Goal: Information Seeking & Learning: Learn about a topic

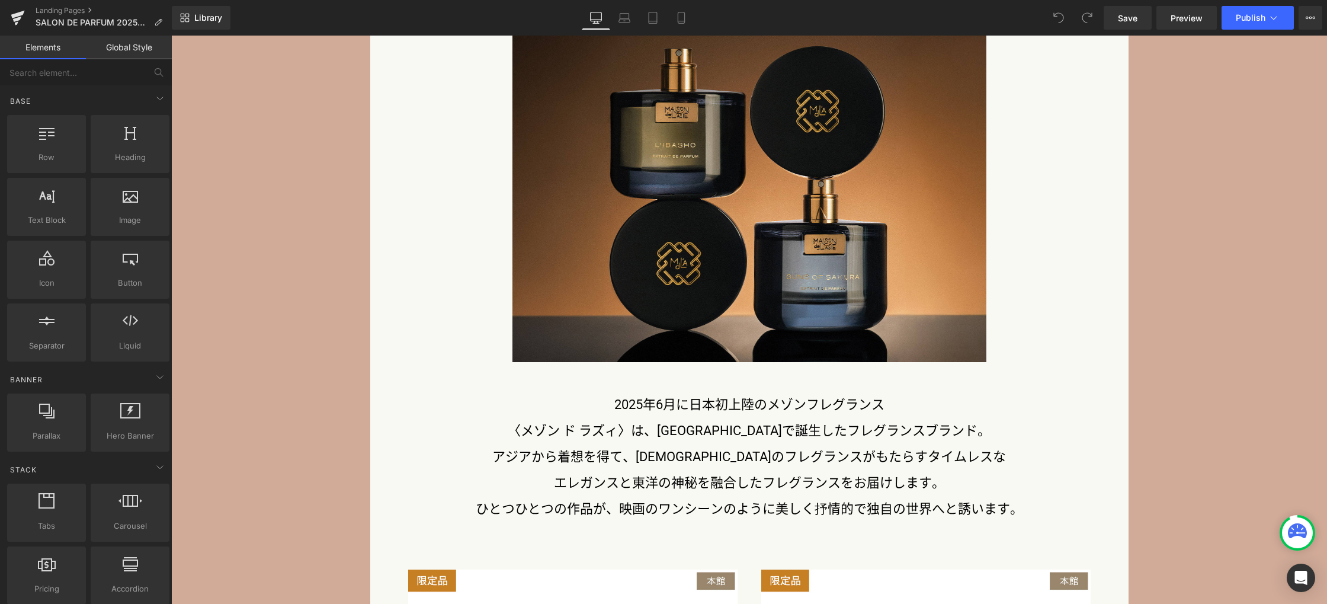
scroll to position [2783, 0]
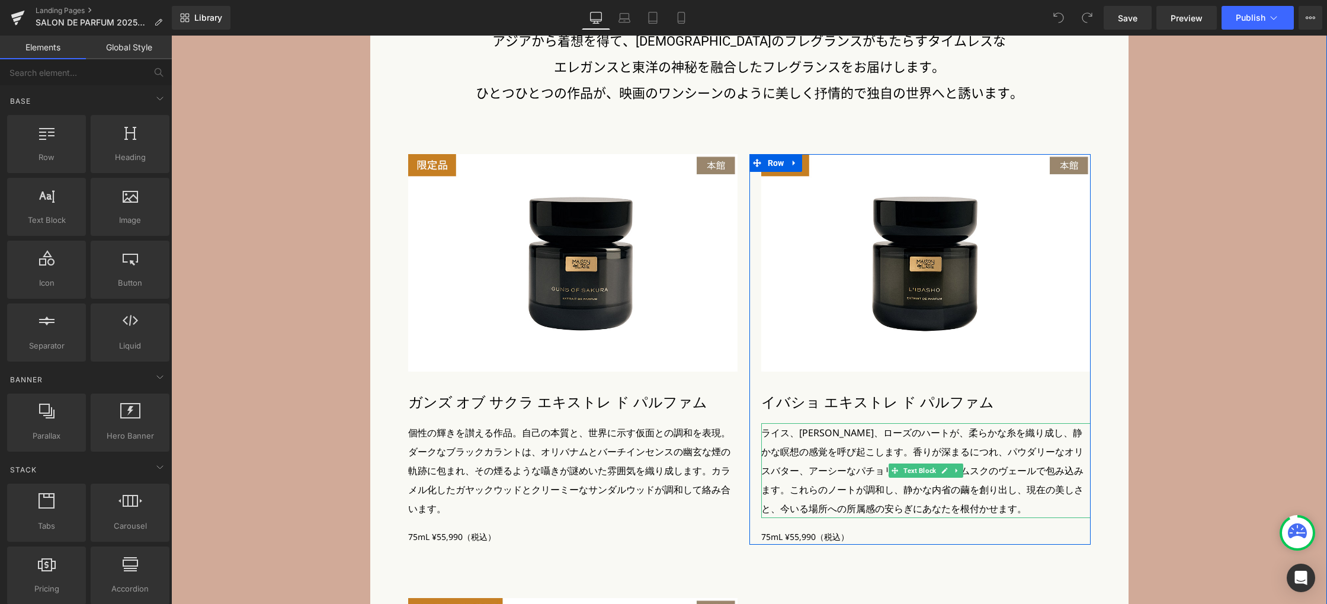
click at [770, 432] on p "ライス、[PERSON_NAME]、ローズのハートが、柔らかな糸を織り成し、静かな瞑想の感覚を呼び起こします。香りが深まるにつれ、パウダリーなオリスバター、ア…" at bounding box center [925, 470] width 329 height 95
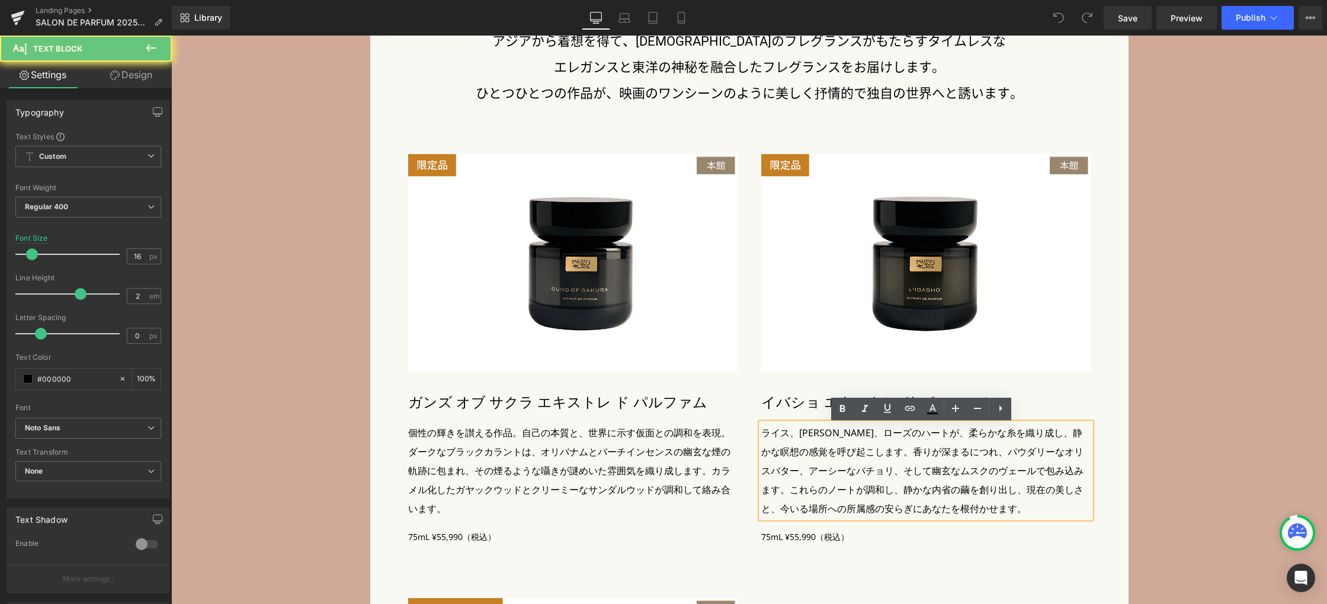
click at [766, 433] on p "ライス、[PERSON_NAME]、ローズのハートが、柔らかな糸を織り成し、静かな瞑想の感覚を呼び起こします。香りが深まるにつれ、パウダリーなオリスバター、ア…" at bounding box center [925, 470] width 329 height 95
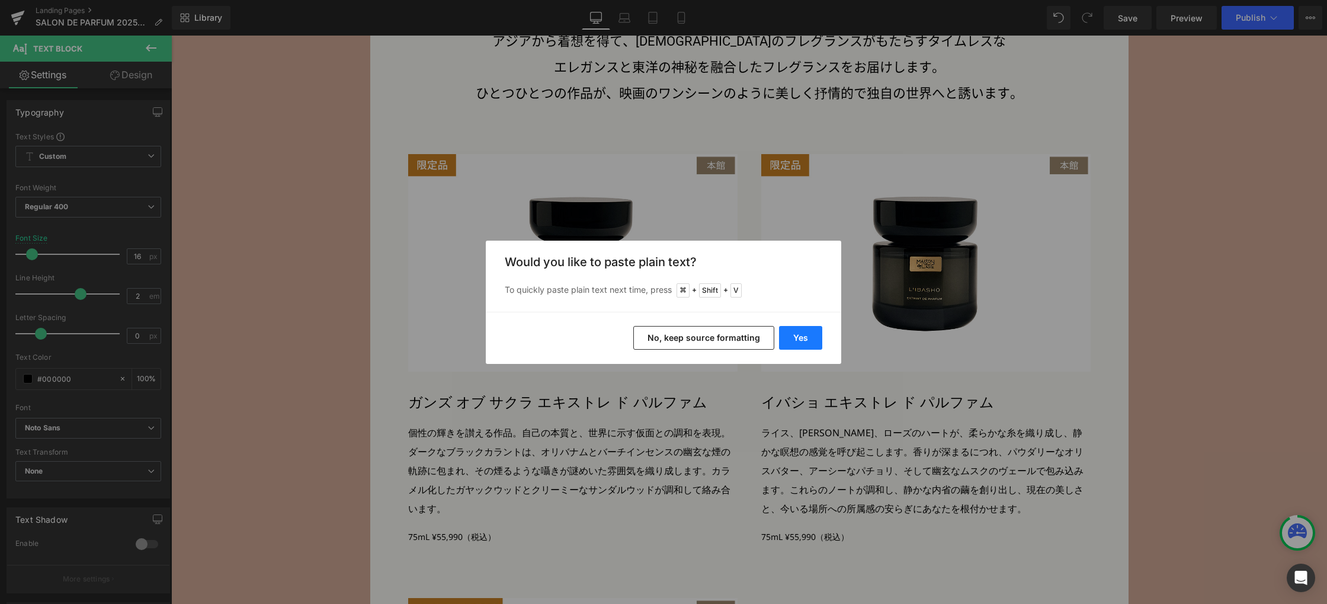
click at [800, 336] on button "Yes" at bounding box center [800, 338] width 43 height 24
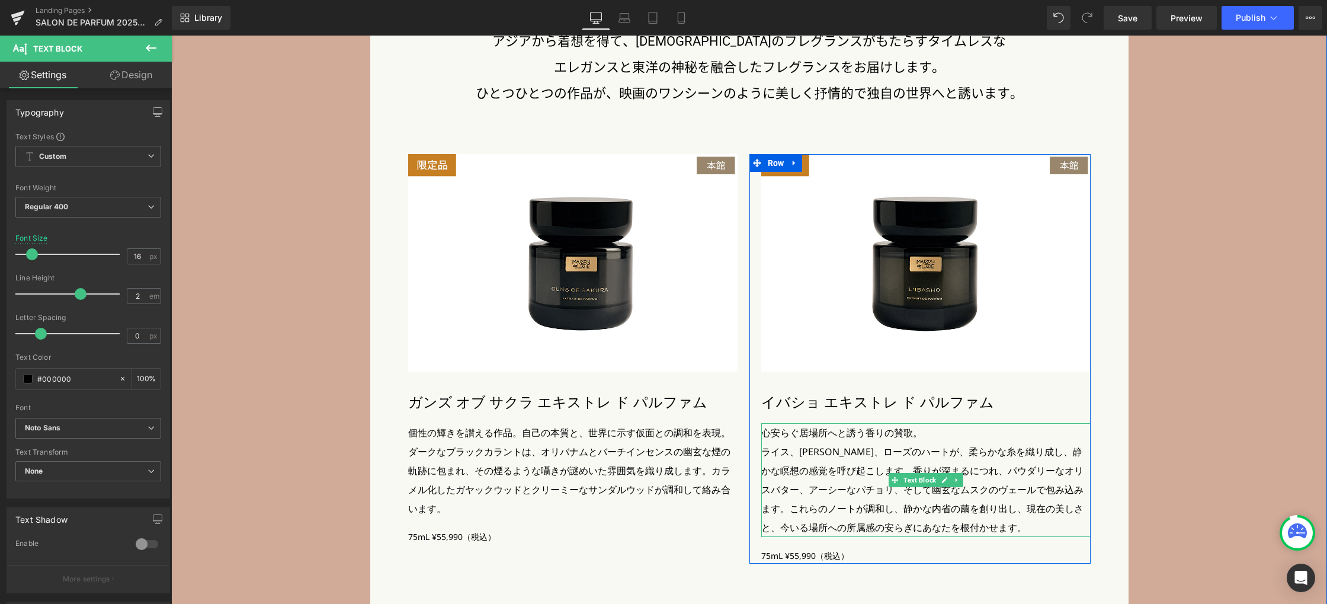
click at [932, 433] on p "心安らぐ居場所へと誘う香りの賛歌。" at bounding box center [925, 432] width 329 height 19
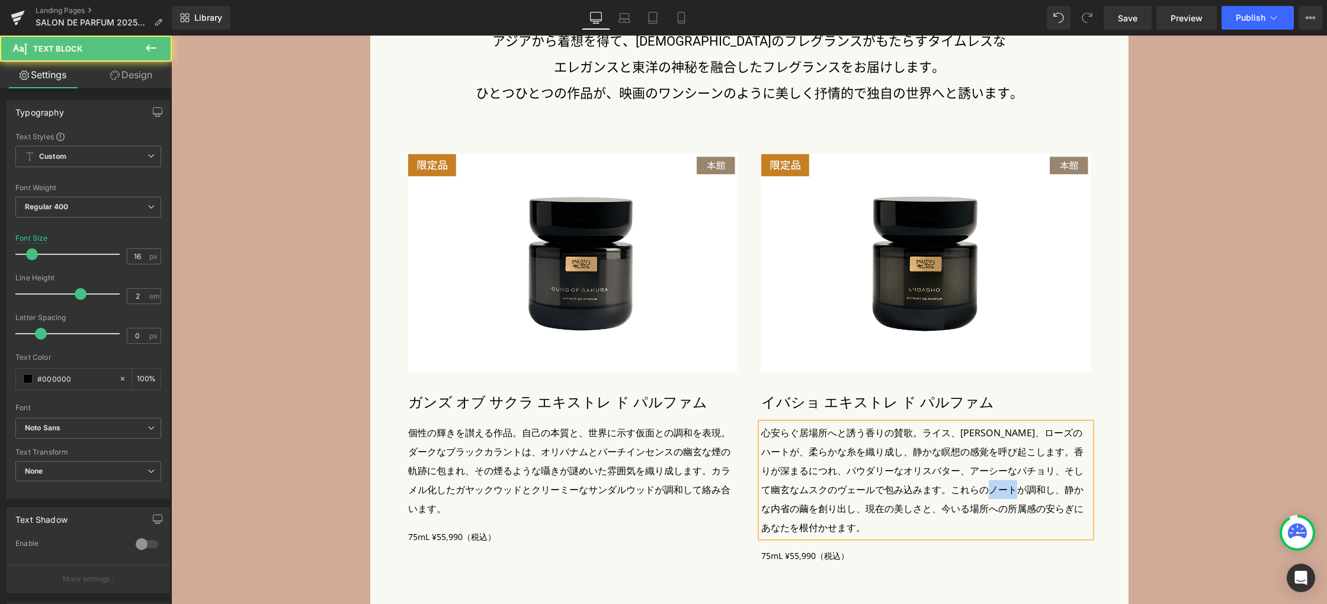
drag, startPoint x: 1030, startPoint y: 490, endPoint x: 1052, endPoint y: 497, distance: 23.6
click at [1057, 490] on span "ライス、[PERSON_NAME]、ローズのハートが、柔らかな糸を織り成し、静かな瞑想の感覚を呼び起こします。香りが深まるにつれ、パウダリーなオリスバター、ア…" at bounding box center [922, 480] width 322 height 108
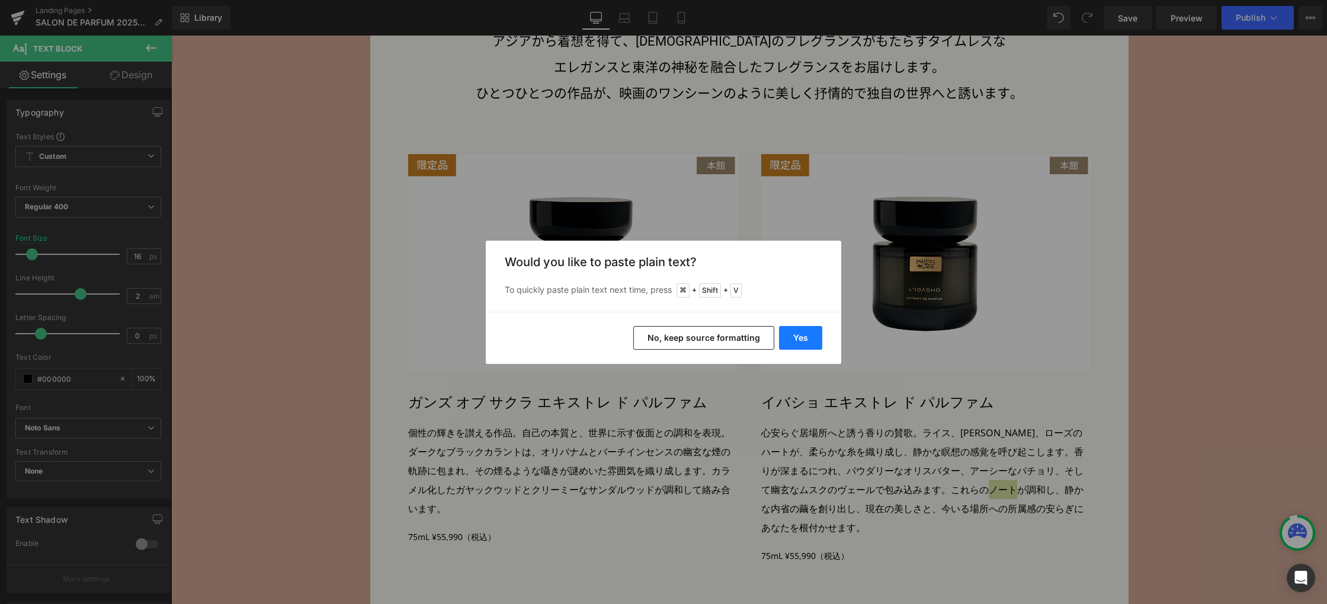
click at [796, 345] on button "Yes" at bounding box center [800, 338] width 43 height 24
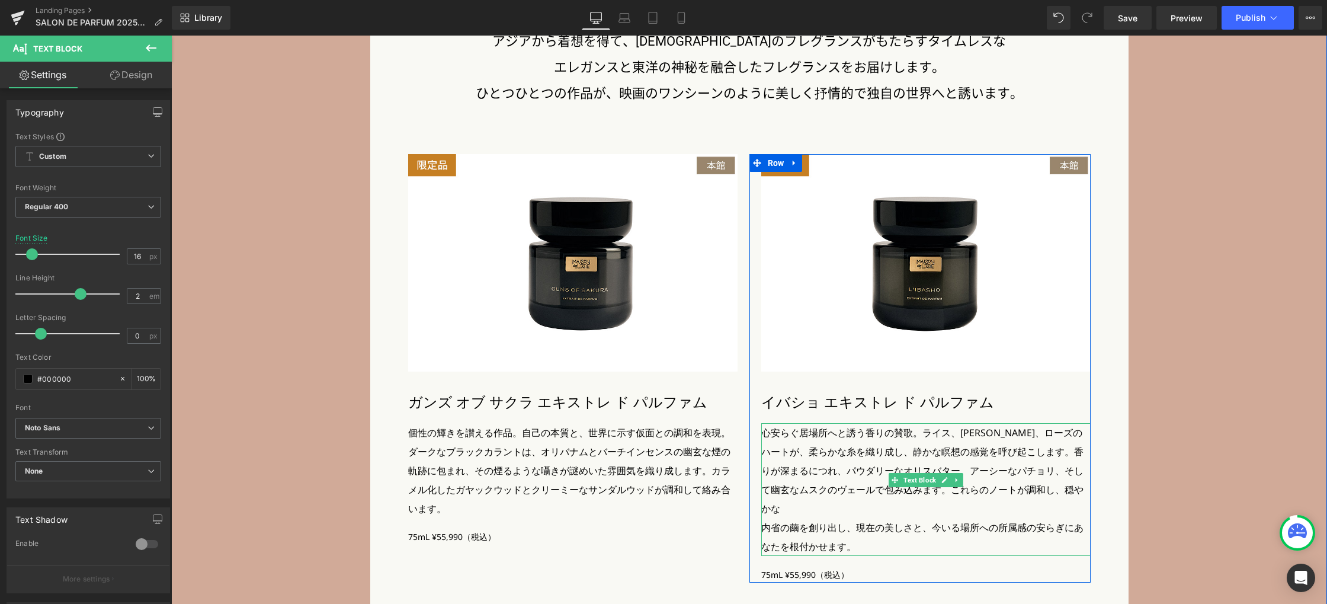
click at [1067, 491] on p "心安らぐ居場所へと誘う香りの賛歌。 ライス、[PERSON_NAME]、ローズのハートが、柔らかな糸を織り成し、静かな瞑想の感覚を呼び起こします。香りが深まる…" at bounding box center [925, 470] width 329 height 95
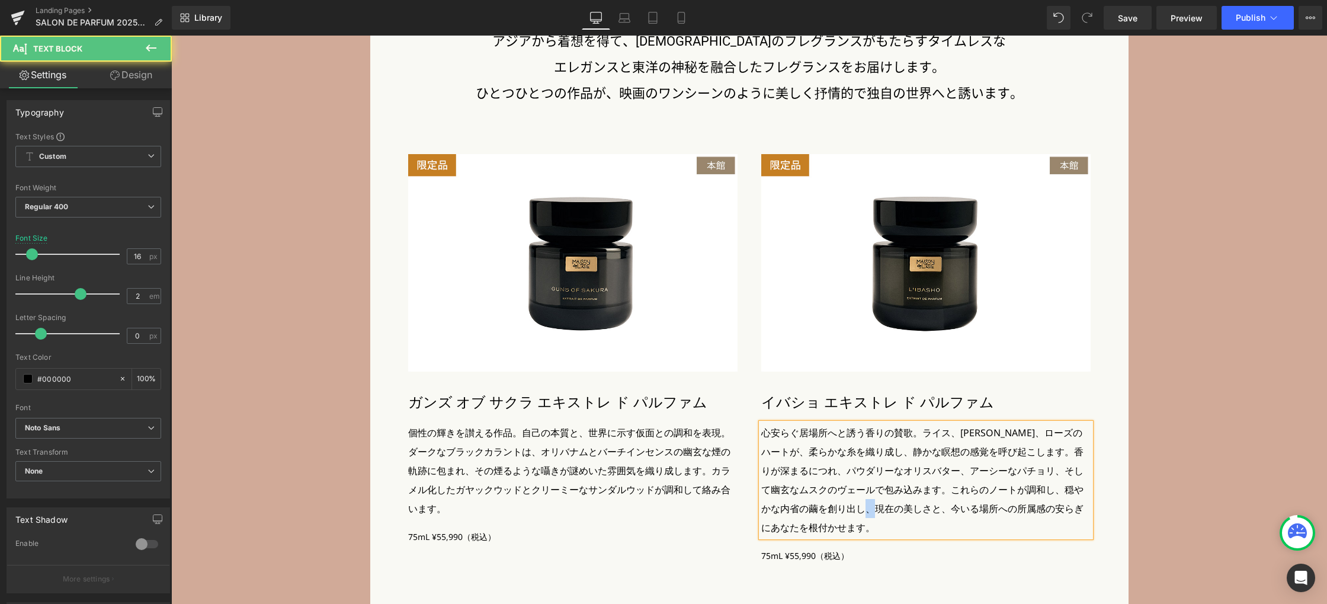
drag, startPoint x: 831, startPoint y: 511, endPoint x: 844, endPoint y: 511, distance: 13.0
click at [842, 510] on span "内省の繭を創り出し、現在の美しさと、今いる場所への所属感の安らぎにあなたを根付かせます。" at bounding box center [922, 518] width 322 height 32
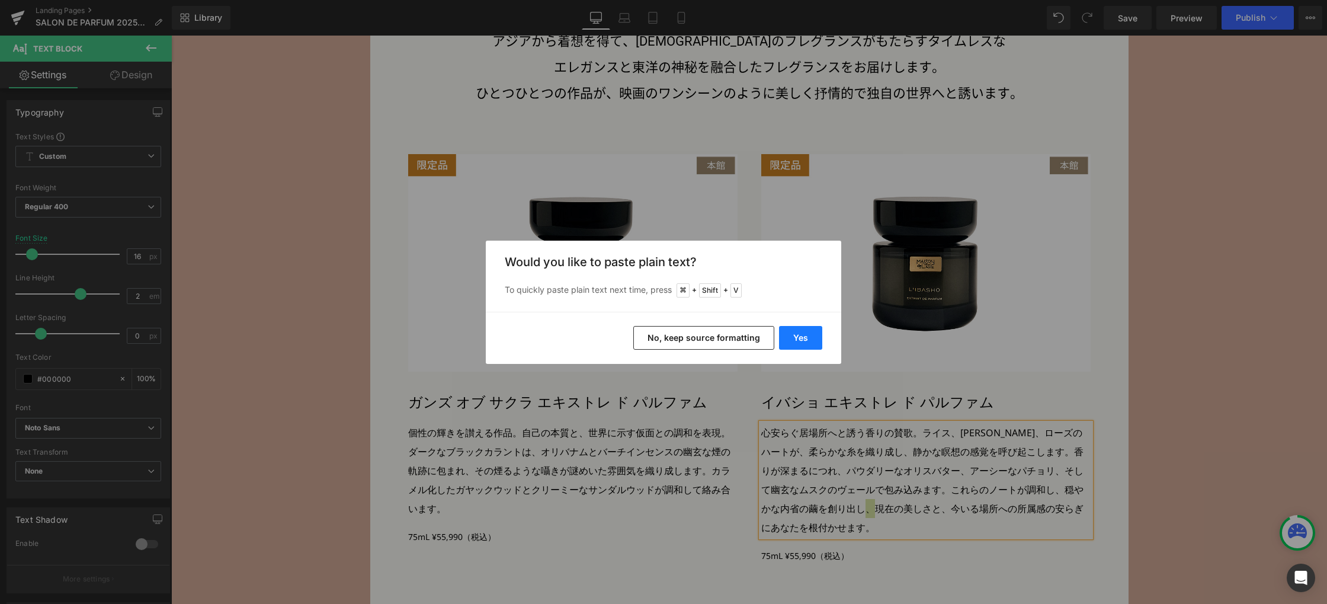
click at [812, 339] on button "Yes" at bounding box center [800, 338] width 43 height 24
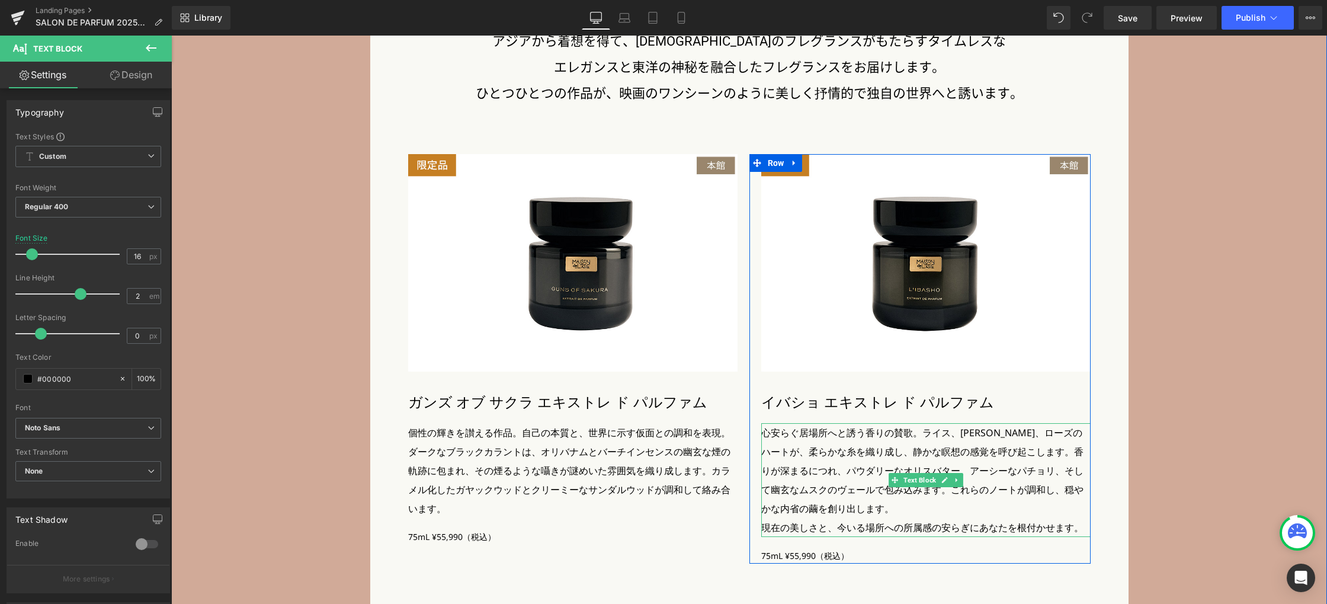
click at [874, 511] on p "心安らぐ居場所へと誘う香りの賛歌。 ライス、[PERSON_NAME]、ローズのハートが、柔らかな糸を織り成し、静かな瞑想の感覚を呼び起こします。香りが深まる…" at bounding box center [925, 470] width 329 height 95
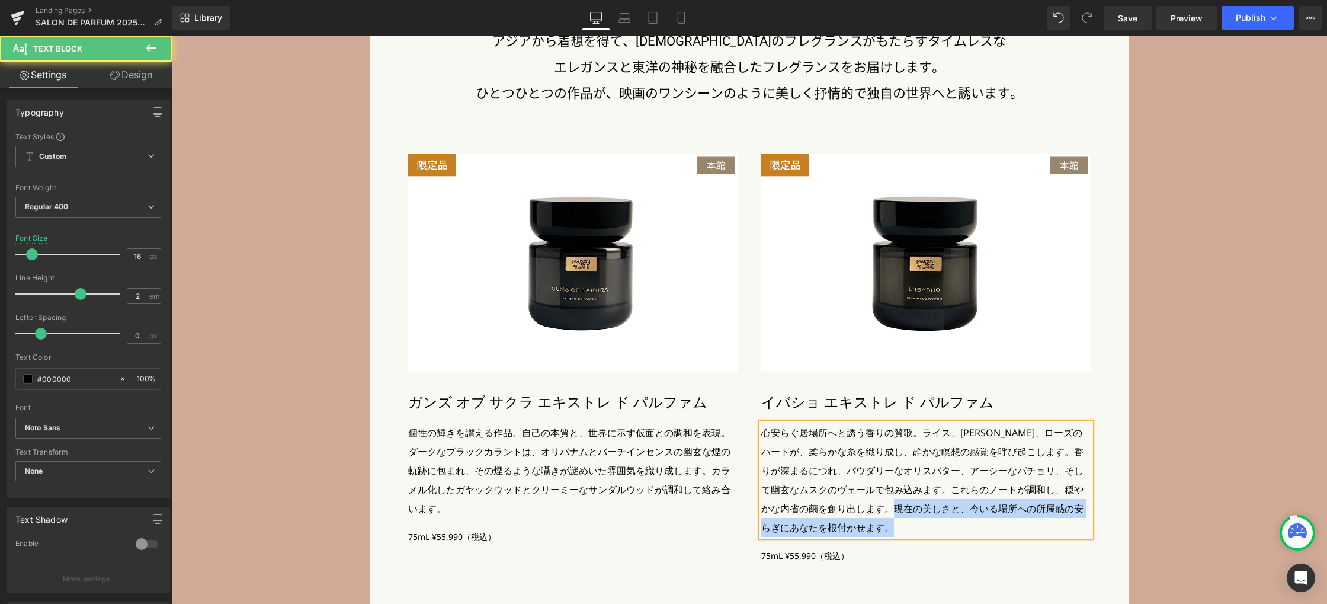
drag, startPoint x: 859, startPoint y: 509, endPoint x: 880, endPoint y: 525, distance: 26.2
click at [880, 526] on p "心安らぐ居場所へと誘う香りの賛歌。 ライス、[PERSON_NAME]、ローズのハートが、柔らかな糸を織り成し、静かな瞑想の感覚を呼び起こします。香りが深まる…" at bounding box center [925, 480] width 329 height 114
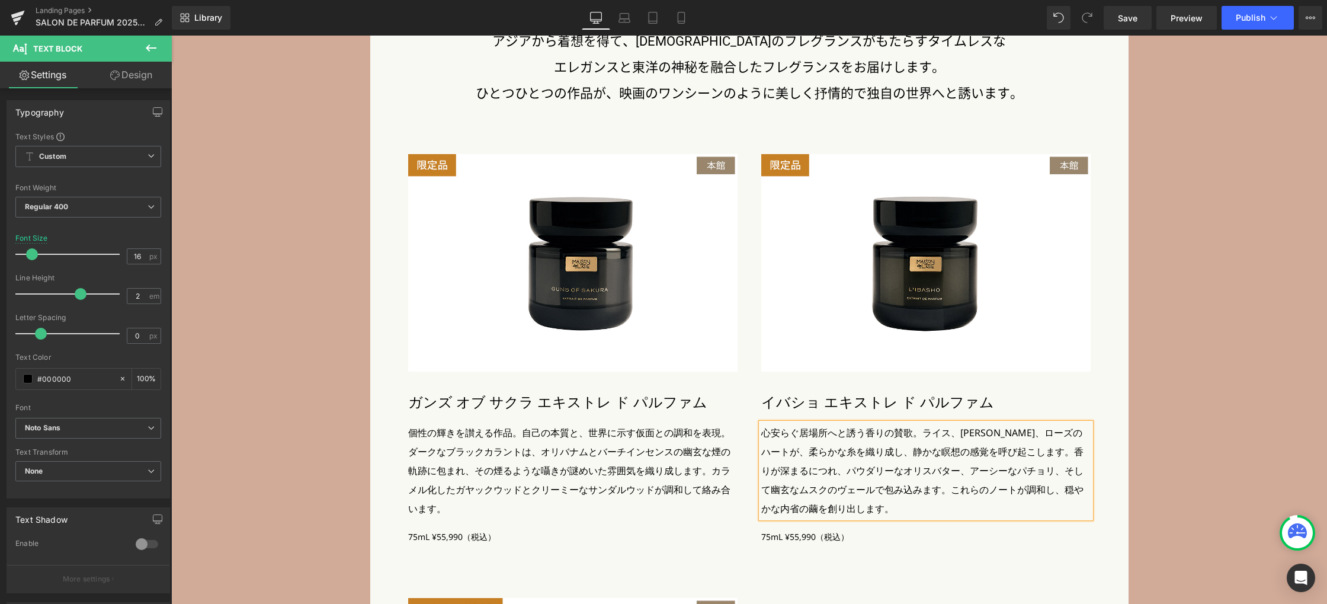
drag, startPoint x: 1238, startPoint y: 457, endPoint x: 1225, endPoint y: 470, distance: 18.4
click at [1237, 457] on div "Image Image Image Image Image Image [DATE]に[PERSON_NAME]上陸のメゾンフレグランス 〈メゾン ド ラズィ…" at bounding box center [749, 183] width 1156 height 1501
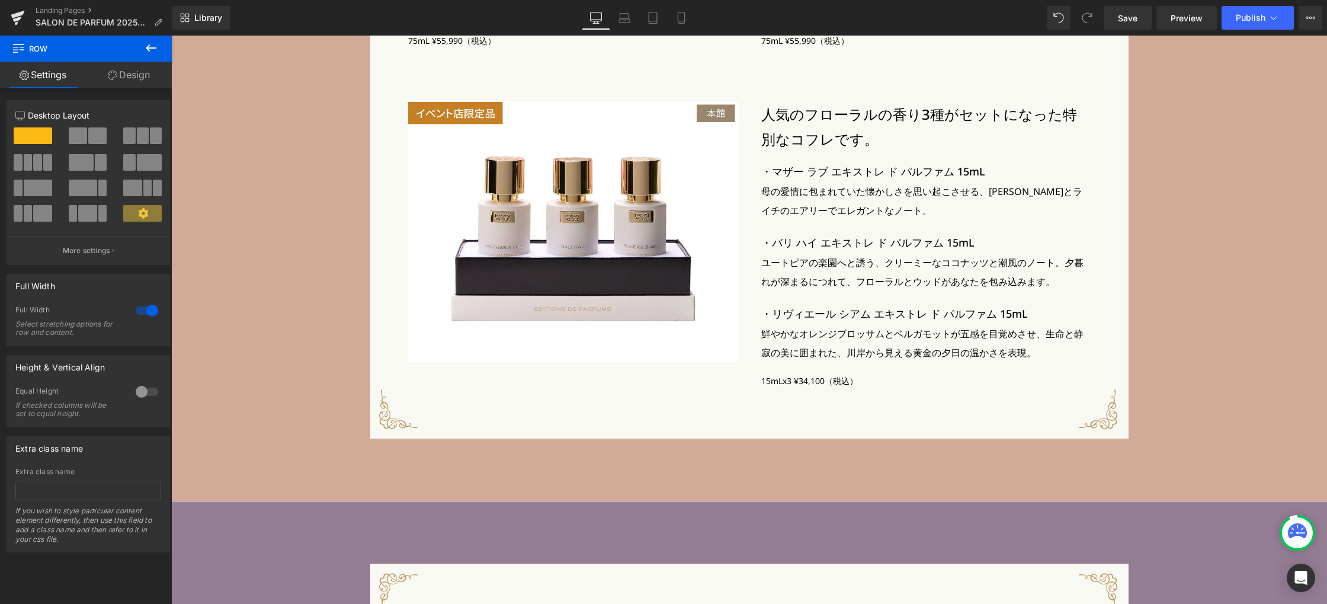
scroll to position [3246, 0]
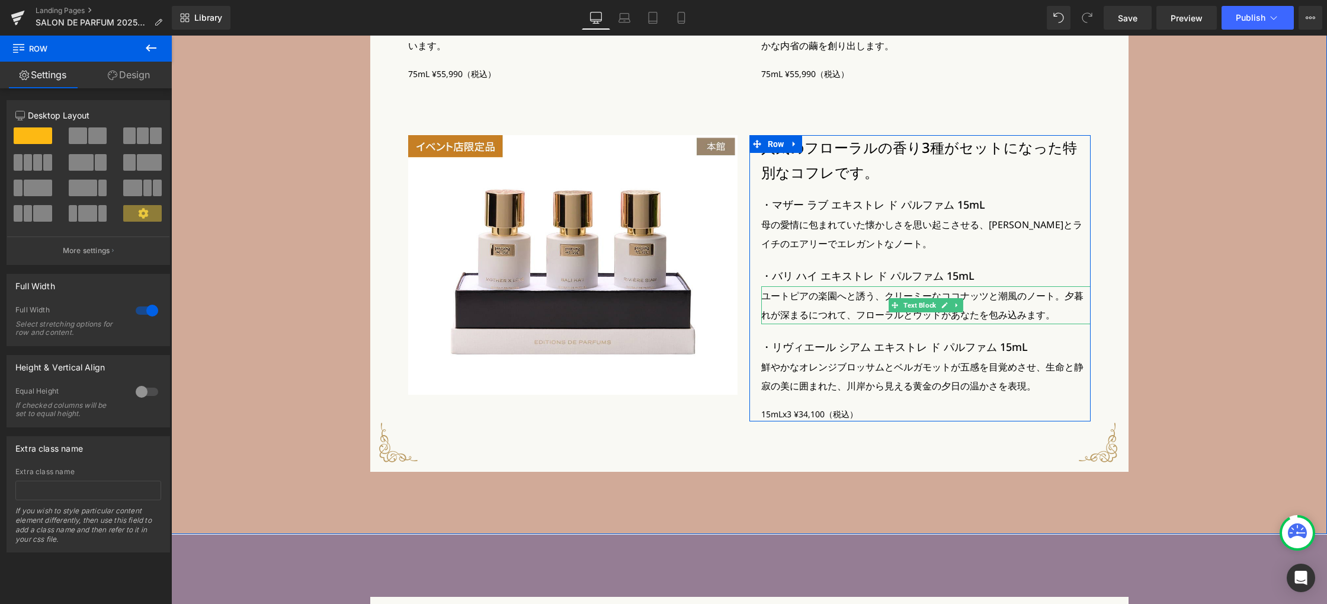
click at [944, 314] on p "ユートピアの楽園へと誘う、クリーミーなココナッツと潮風のノート。夕暮れが深まるにつれて、フローラルとウッドがあなたを包み込みます。" at bounding box center [925, 305] width 329 height 38
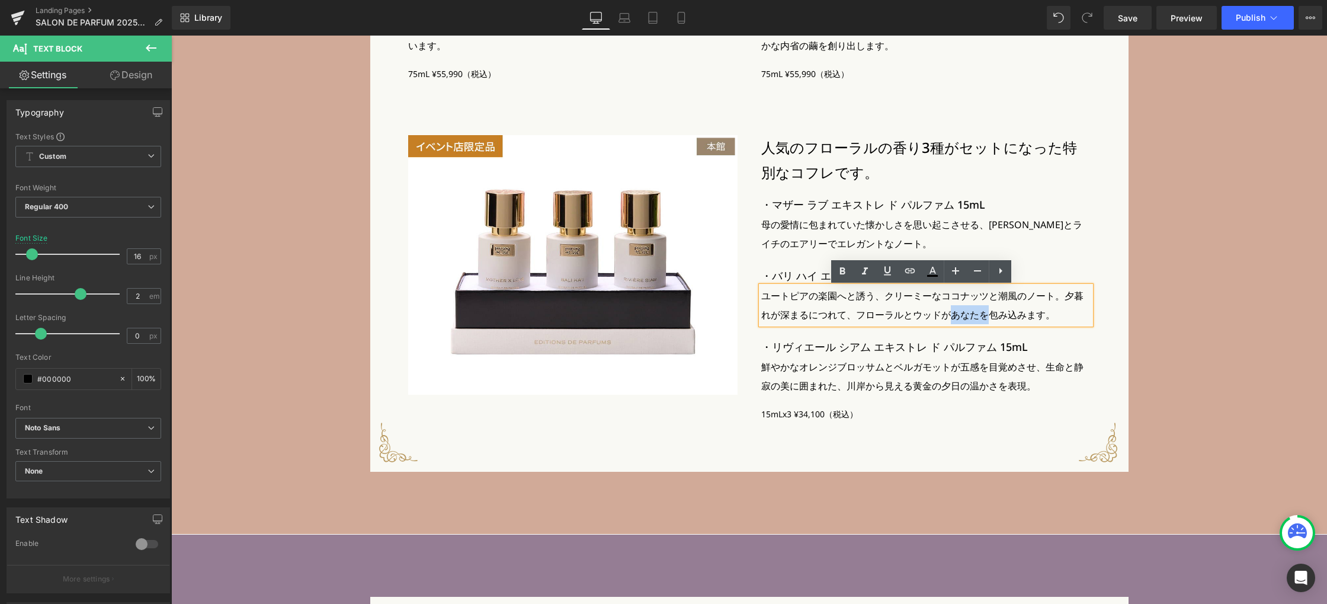
drag, startPoint x: 947, startPoint y: 316, endPoint x: 980, endPoint y: 315, distance: 33.2
click at [980, 316] on p "ユートピアの楽園へと誘う、クリーミーなココナッツと潮風のノート。夕暮れが深まるにつれて、フローラルとウッドがあなたを包み込みます。" at bounding box center [925, 305] width 329 height 38
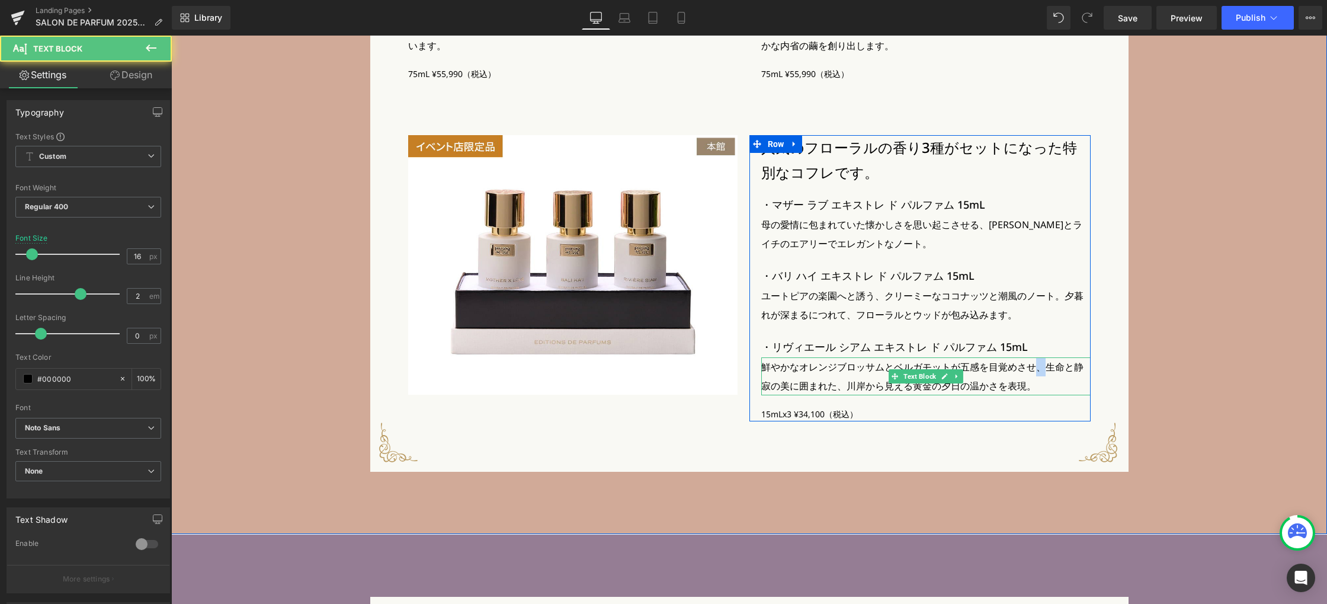
drag, startPoint x: 1028, startPoint y: 367, endPoint x: 1040, endPoint y: 369, distance: 12.1
click at [1040, 367] on p "鮮やかなオレンジブロッサムとベルガモットが五感を目覚めさせ、 生命と静寂の美に囲まれた、[PERSON_NAME]から見える黄金の夕日の温かさを表現。" at bounding box center [925, 376] width 329 height 38
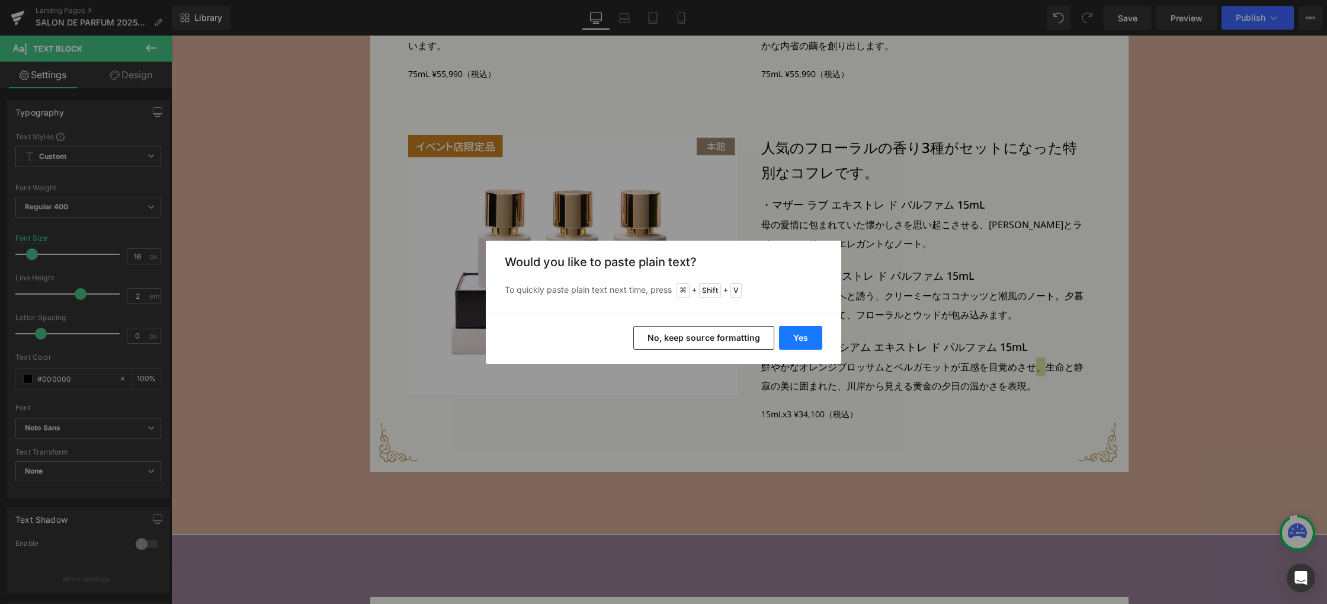
click at [810, 341] on button "Yes" at bounding box center [800, 338] width 43 height 24
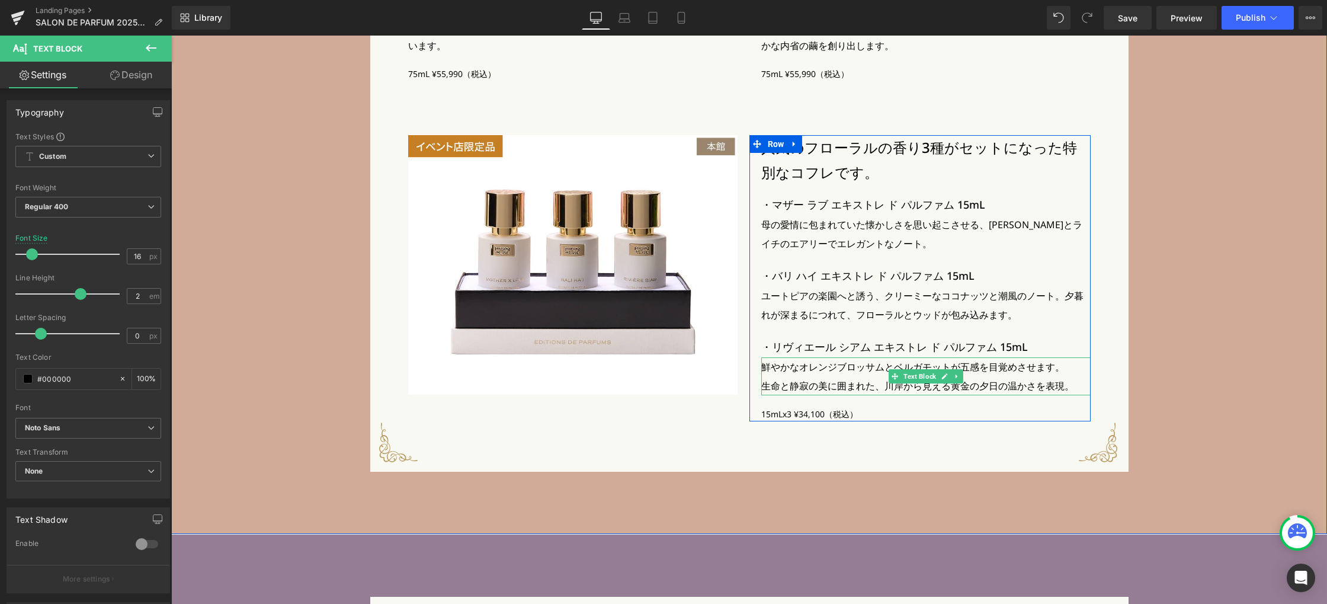
click at [1055, 370] on p "鮮やかなオレンジブロッサムとベルガモットが五感を目覚めさせます。" at bounding box center [925, 366] width 329 height 19
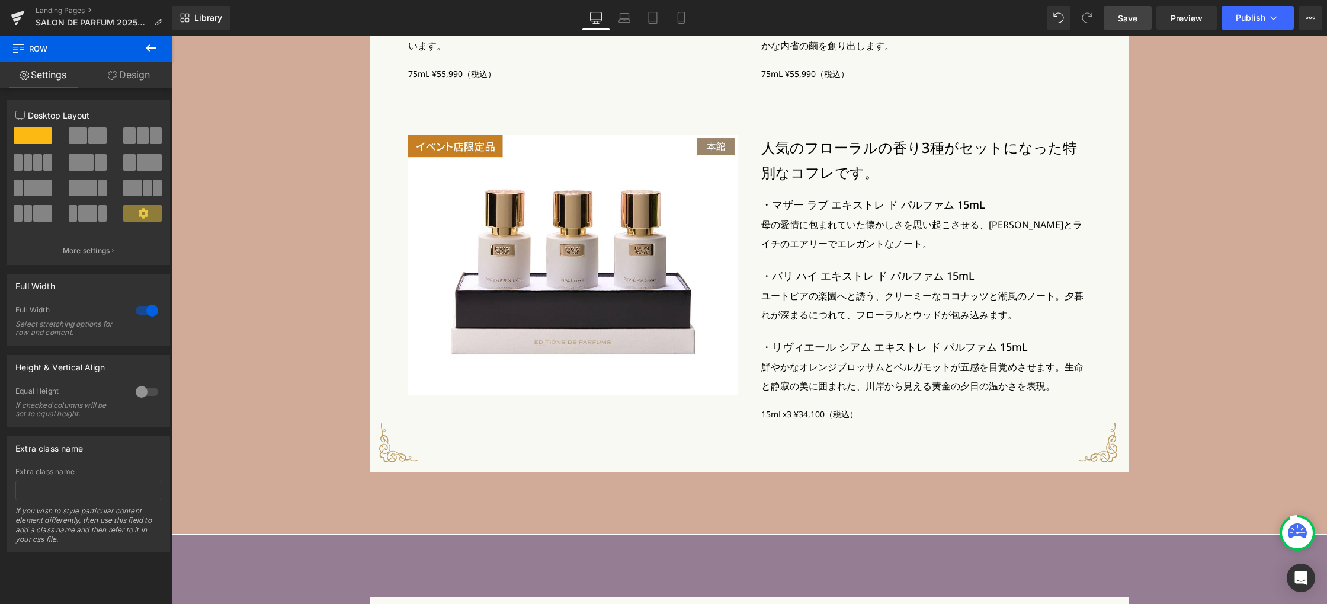
click at [1142, 18] on link "Save" at bounding box center [1128, 18] width 48 height 24
click at [625, 21] on icon at bounding box center [625, 21] width 2 height 0
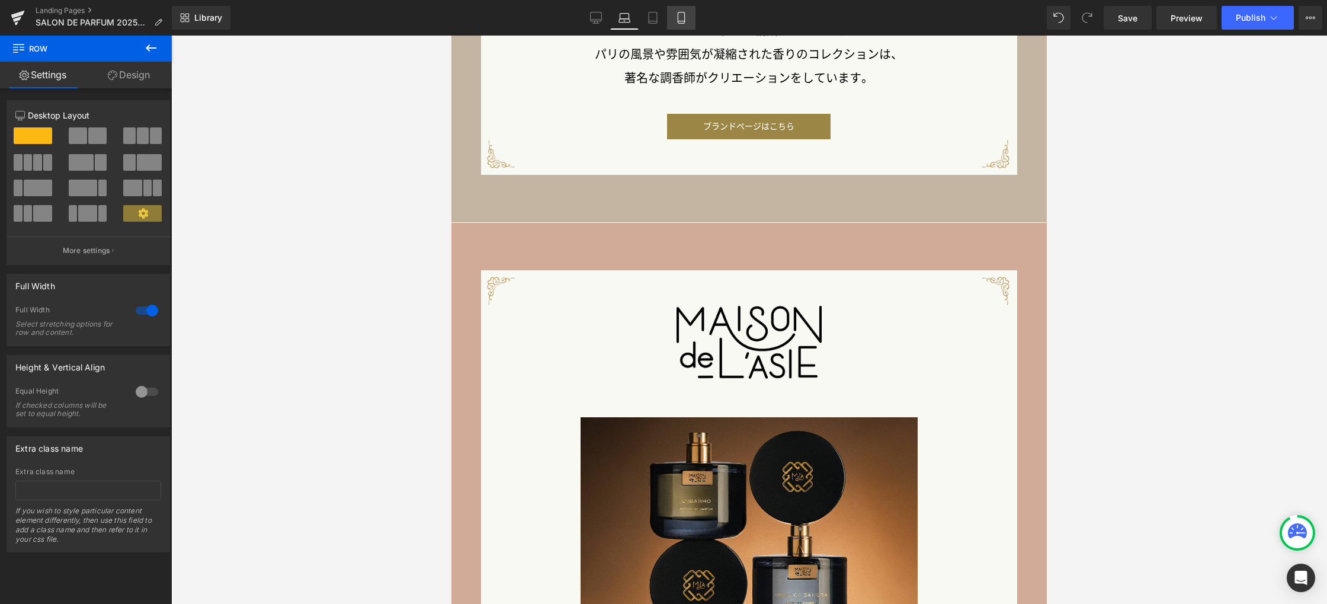
click at [681, 19] on icon at bounding box center [681, 18] width 12 height 12
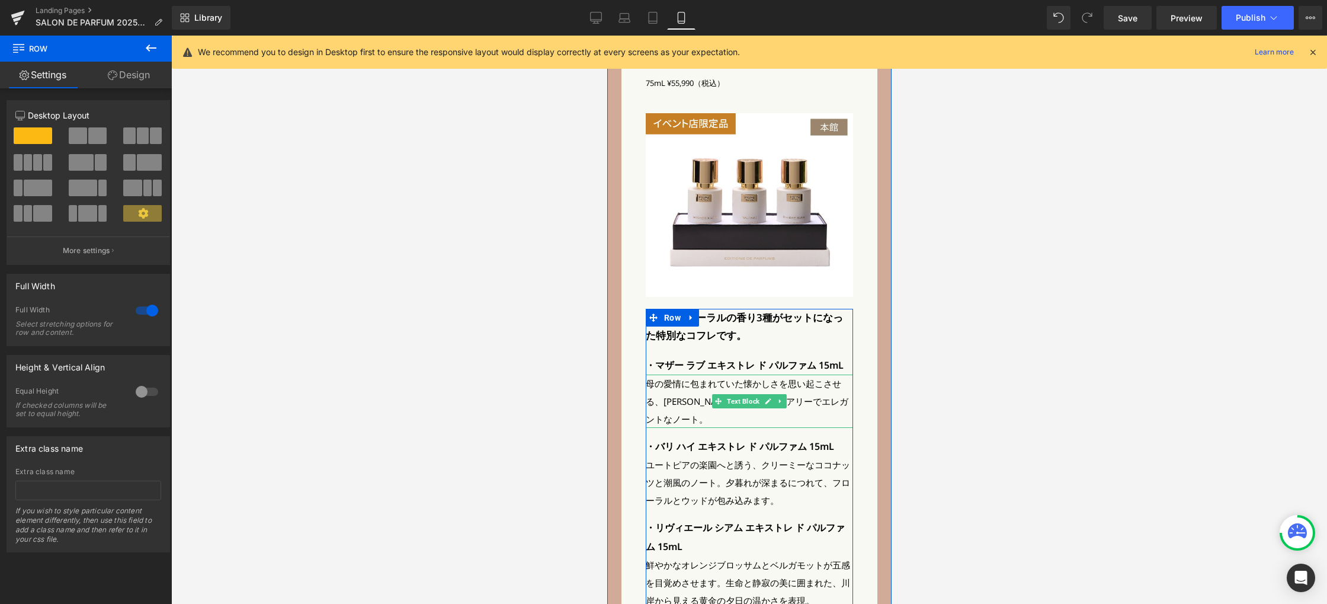
scroll to position [3032, 0]
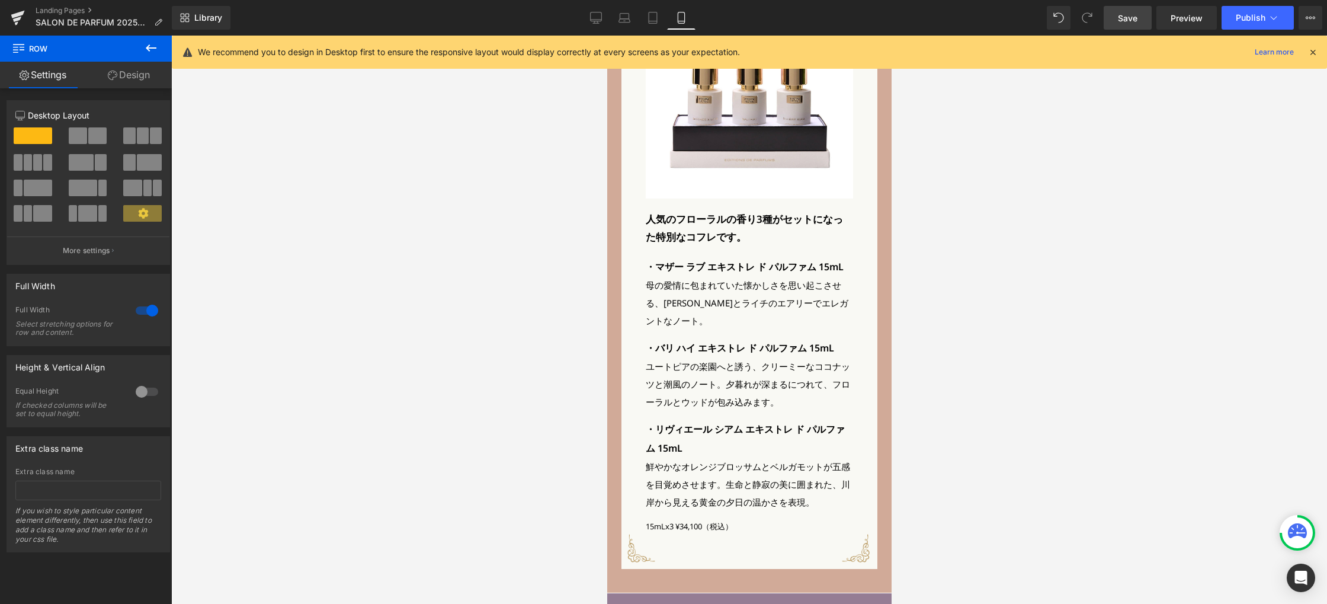
click at [1123, 23] on span "Save" at bounding box center [1128, 18] width 20 height 12
